Goal: Information Seeking & Learning: Learn about a topic

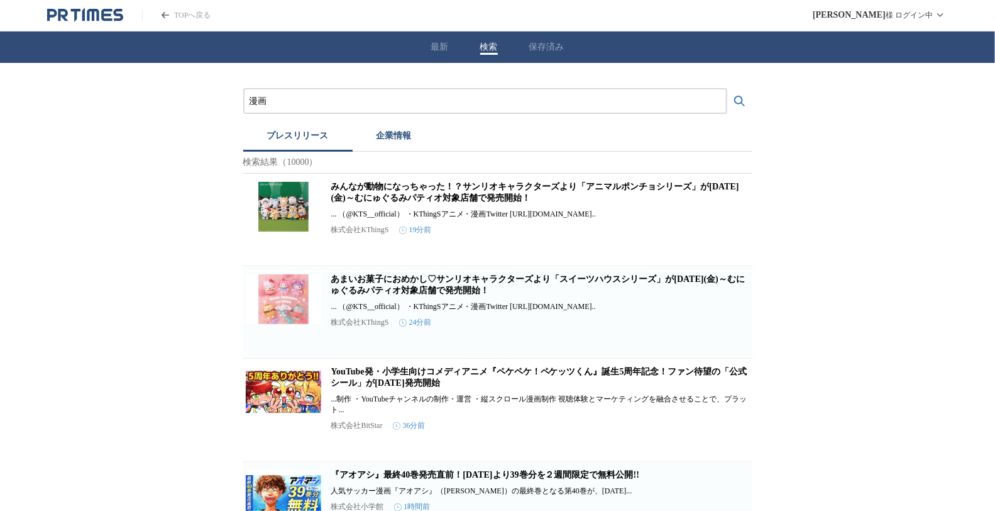
click at [738, 101] on icon "検索する" at bounding box center [739, 101] width 15 height 15
click at [323, 105] on input "漫画" at bounding box center [486, 101] width 472 height 14
click at [727, 89] on button "検索する" at bounding box center [739, 101] width 25 height 25
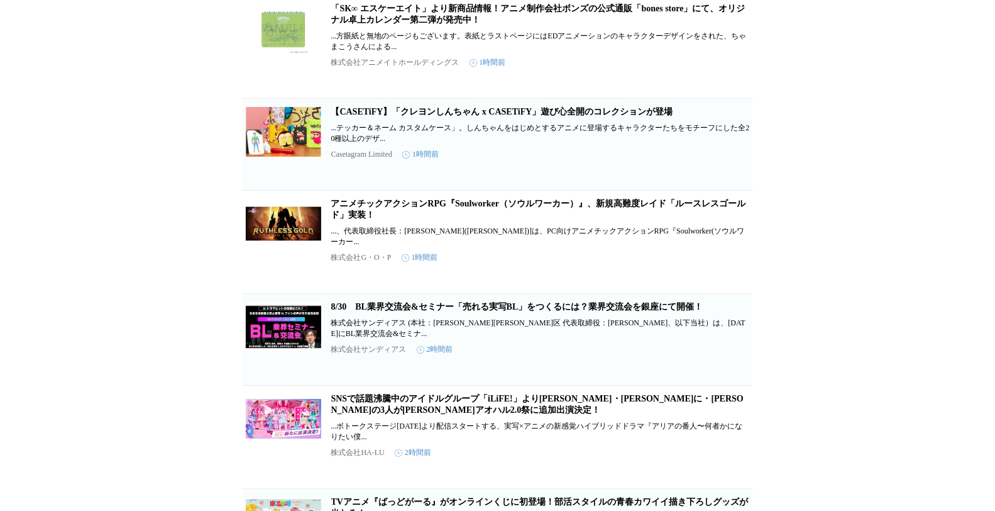
scroll to position [629, 0]
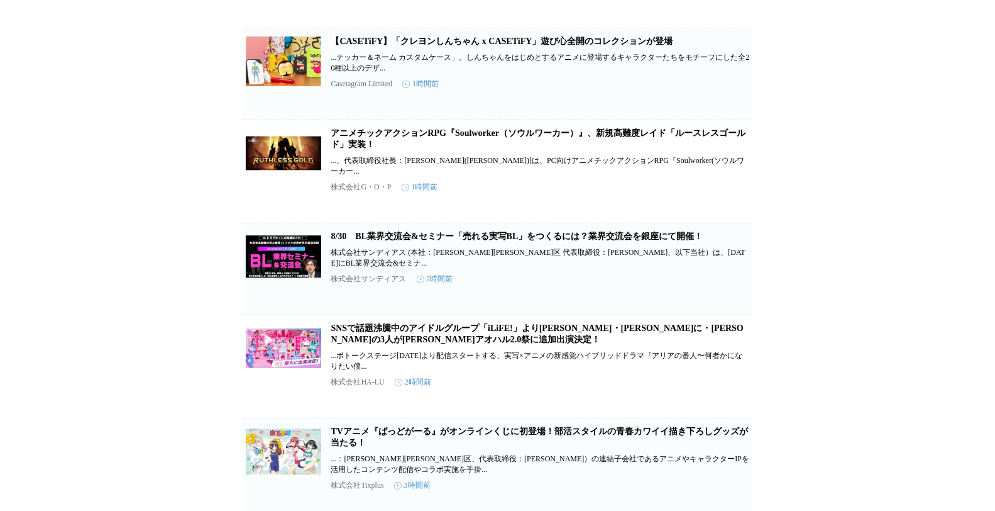
click at [473, 46] on link "【CASETiFY】「クレヨンしんちゃん x CASETiFY」遊び心全開のコレクションが登場" at bounding box center [502, 40] width 342 height 9
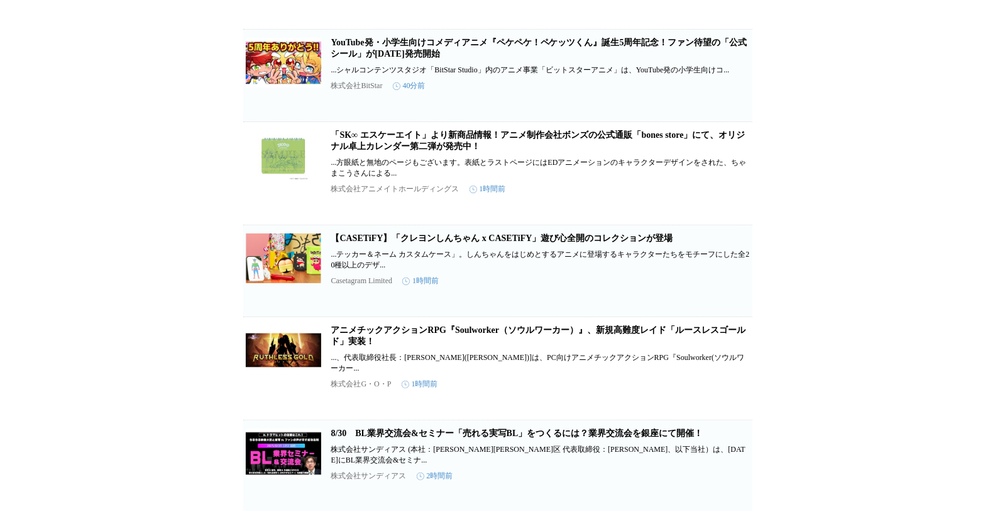
scroll to position [0, 0]
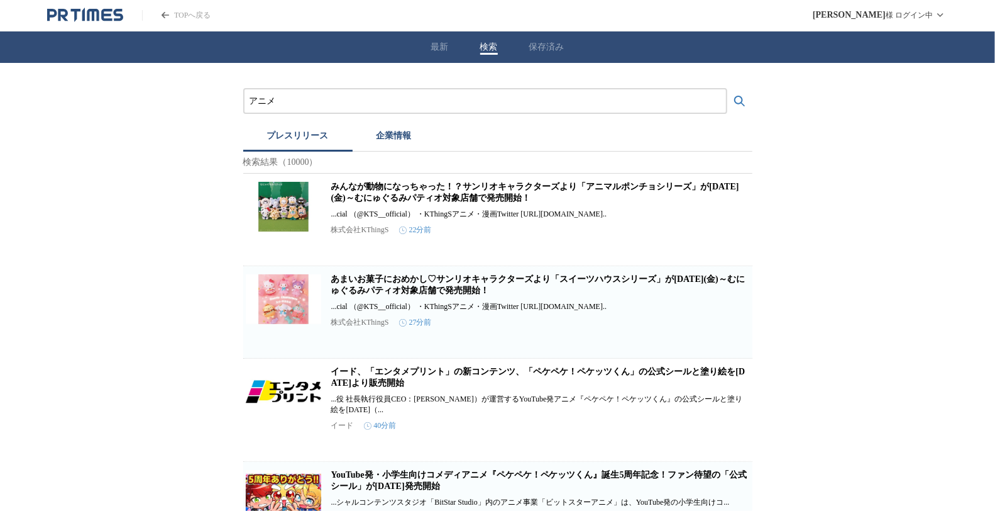
click at [365, 97] on input "アニメ" at bounding box center [486, 101] width 472 height 14
type input "漫画"
click at [727, 89] on button "検索する" at bounding box center [739, 101] width 25 height 25
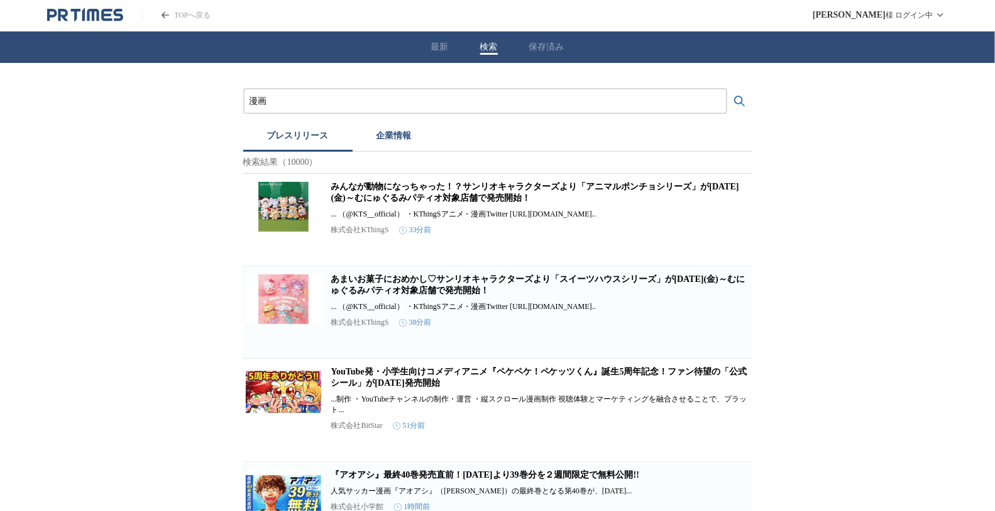
click at [291, 103] on input "漫画" at bounding box center [486, 101] width 472 height 14
click at [489, 45] on button "検索" at bounding box center [489, 46] width 18 height 11
click at [302, 108] on div "漫画" at bounding box center [485, 101] width 484 height 26
click at [306, 104] on input "漫画" at bounding box center [486, 101] width 472 height 14
type input "漫画"
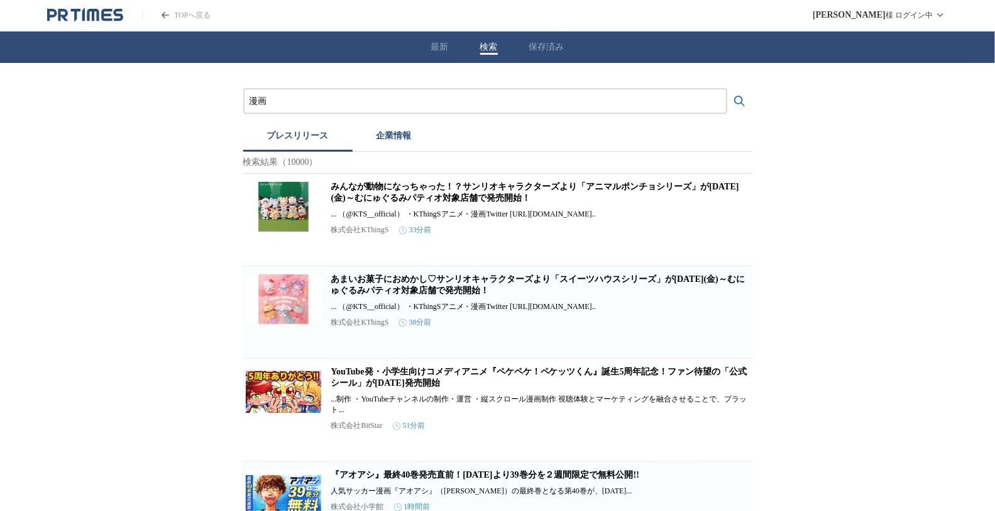
click at [727, 89] on button "検索する" at bounding box center [739, 101] width 25 height 25
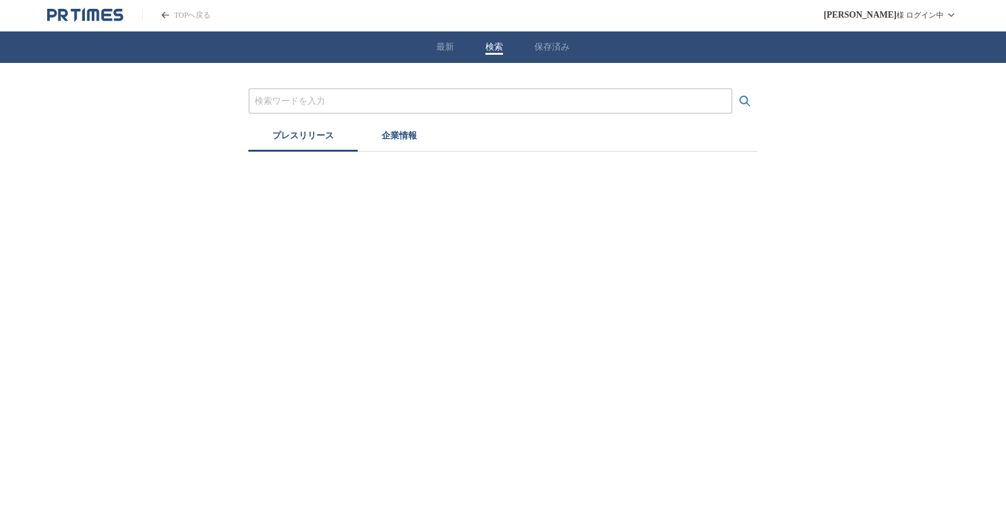
click at [335, 98] on input "プレスリリースおよび企業を検索する" at bounding box center [491, 101] width 472 height 14
type input "漫画"
click at [752, 103] on icon "検索する" at bounding box center [745, 101] width 15 height 15
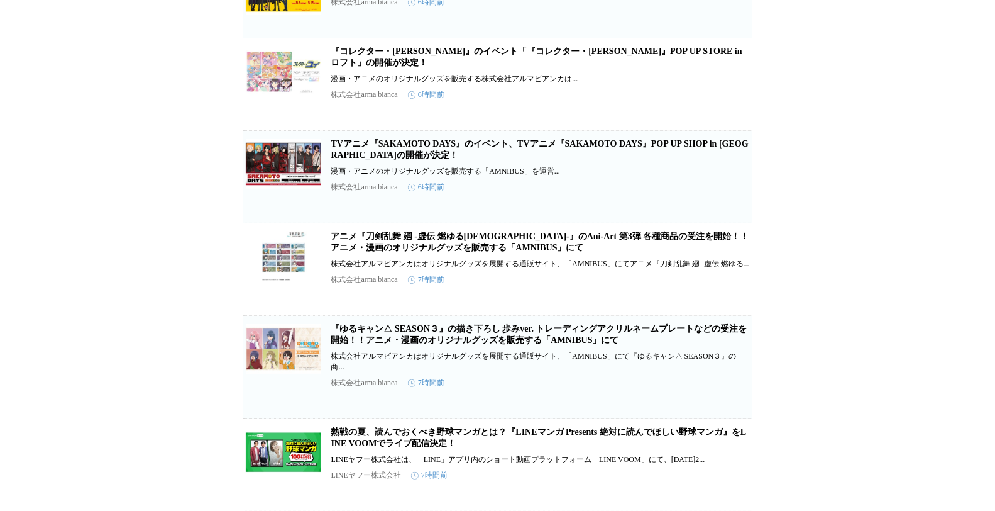
scroll to position [1467, 0]
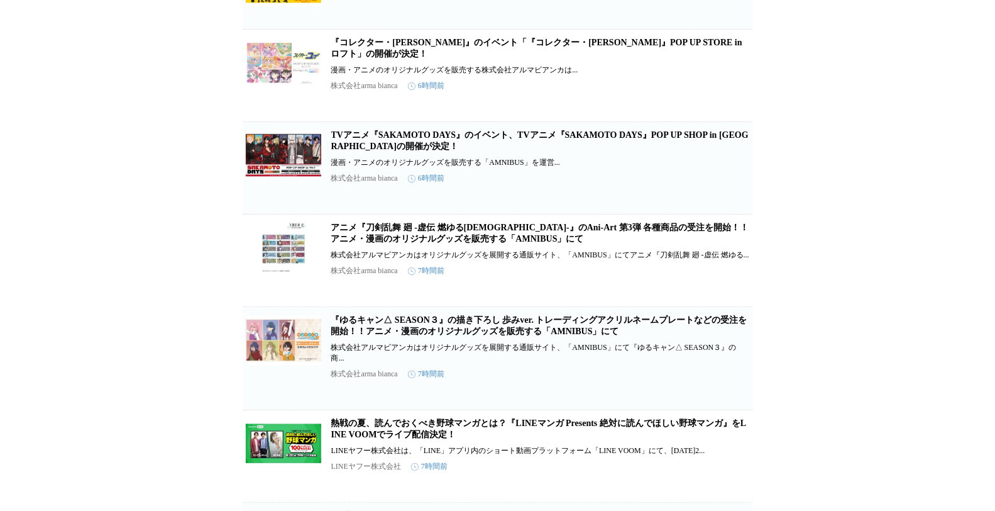
click at [429, 58] on link "『コレクター・[PERSON_NAME]』のイベント「『コレクター・[PERSON_NAME]』POP UP STORE in ロフト」の開催が決定！" at bounding box center [536, 48] width 411 height 21
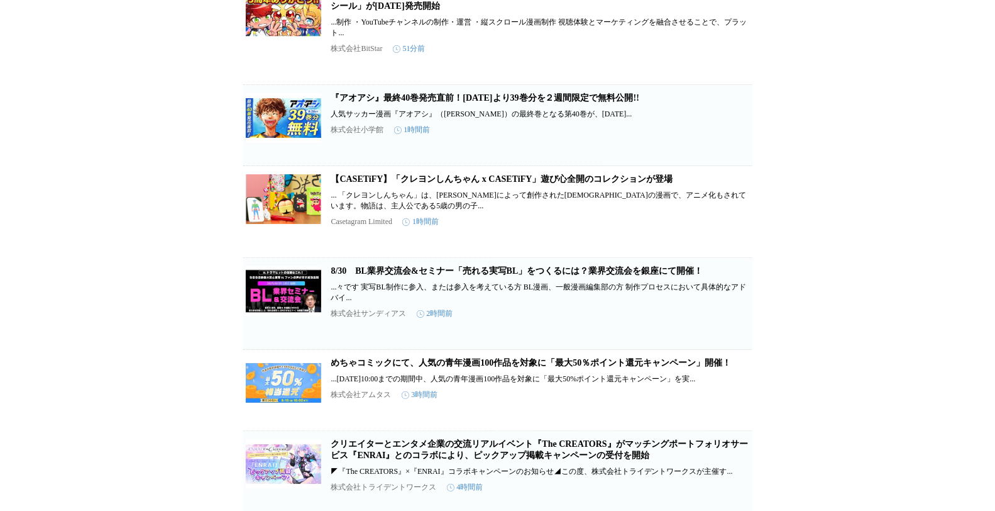
scroll to position [0, 0]
